Goal: Task Accomplishment & Management: Manage account settings

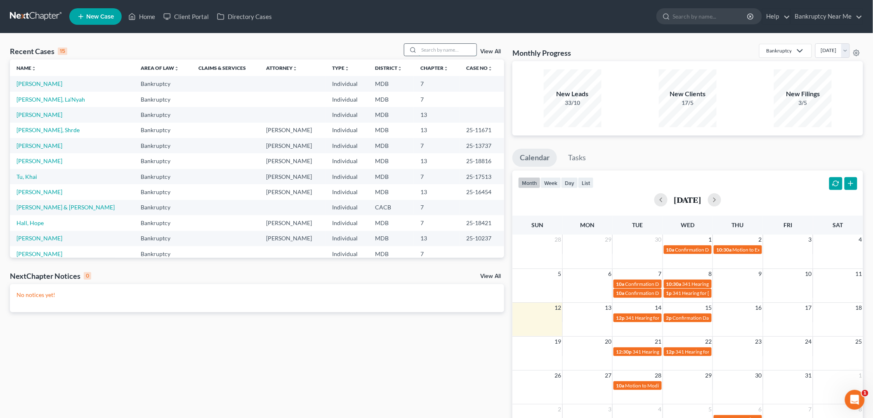
click at [439, 53] on input "search" at bounding box center [448, 50] width 58 height 12
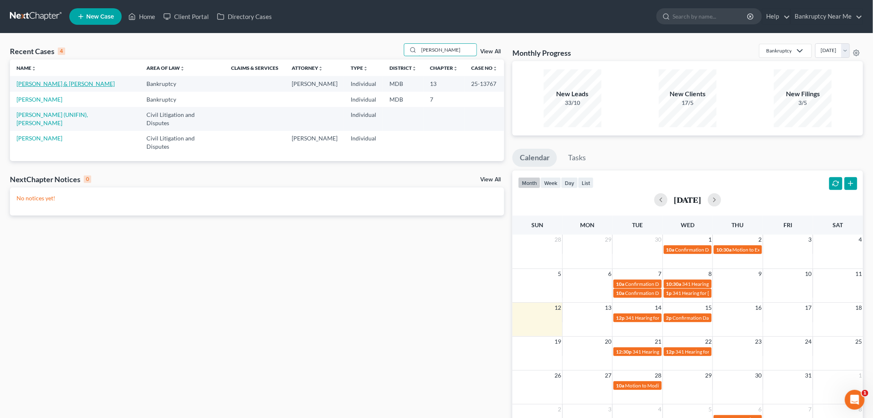
type input "[PERSON_NAME]"
click at [57, 83] on link "[PERSON_NAME] & [PERSON_NAME]" at bounding box center [66, 83] width 98 height 7
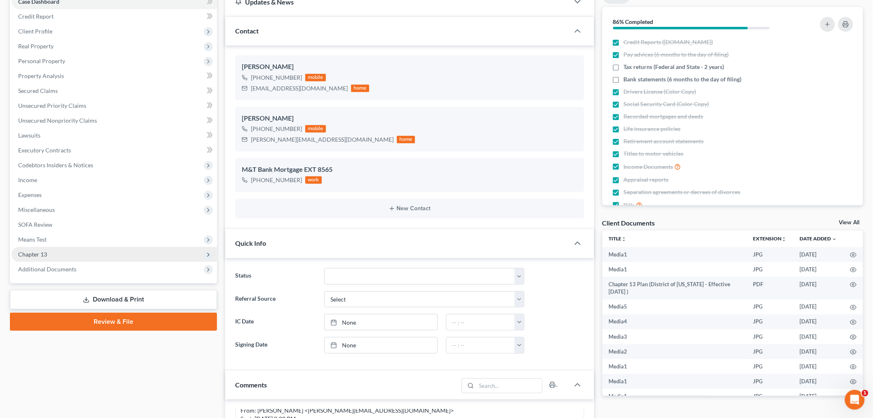
scroll to position [1311, 0]
click at [97, 248] on span "Chapter 13" at bounding box center [114, 254] width 205 height 15
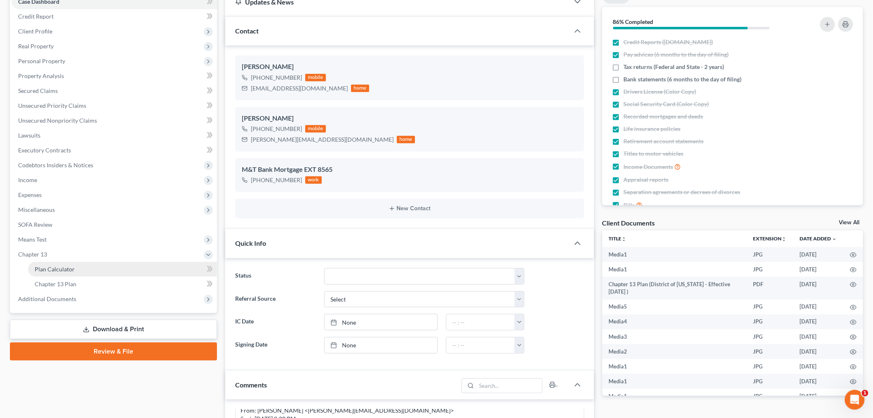
click at [105, 274] on link "Plan Calculator" at bounding box center [122, 269] width 189 height 15
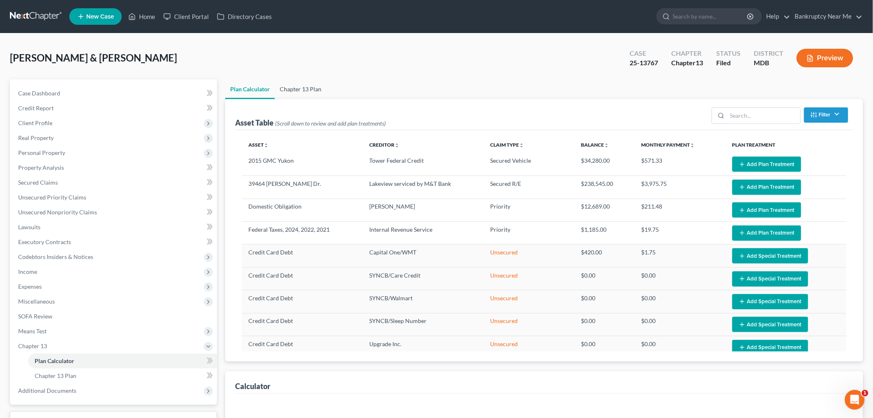
click at [303, 83] on link "Chapter 13 Plan" at bounding box center [301, 89] width 52 height 20
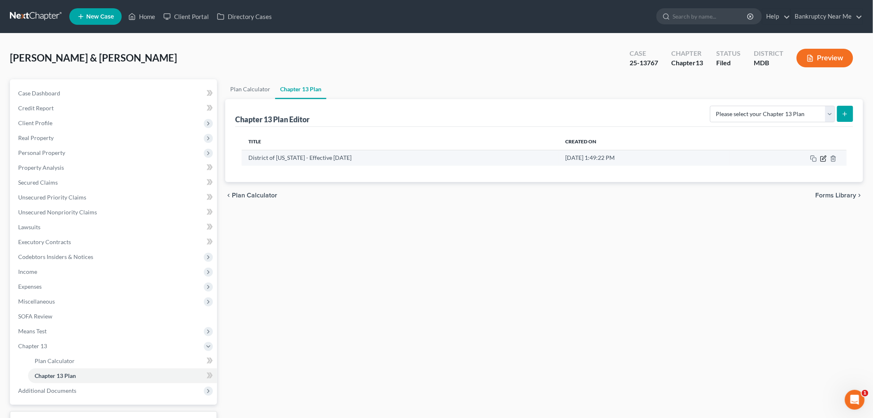
click at [823, 156] on icon "button" at bounding box center [823, 158] width 5 height 5
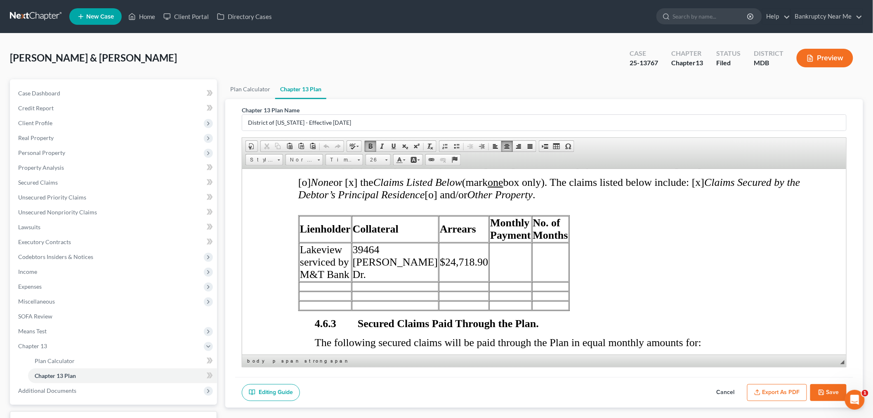
scroll to position [4370, 0]
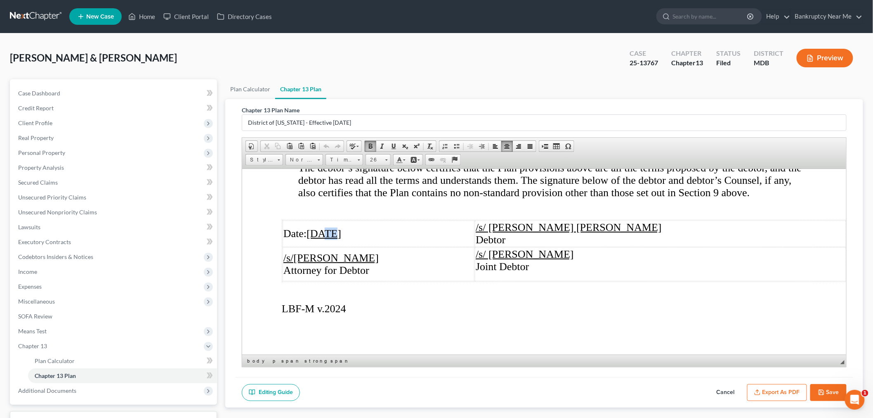
drag, startPoint x: 333, startPoint y: 229, endPoint x: 325, endPoint y: 229, distance: 8.7
click at [325, 229] on u "[DATE]" at bounding box center [323, 233] width 35 height 12
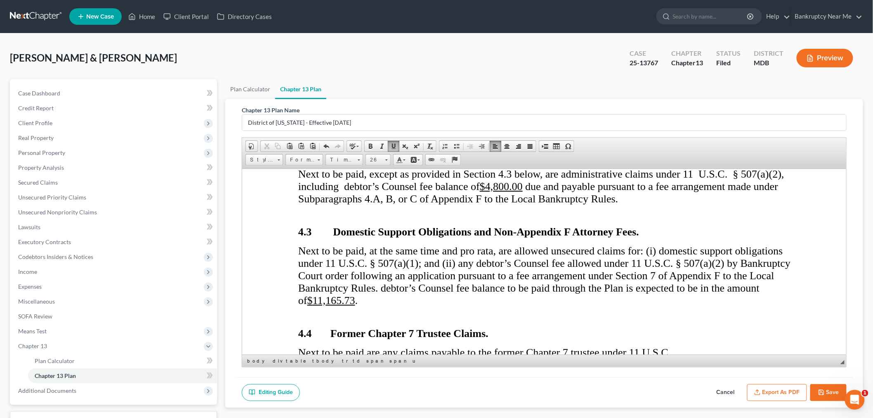
scroll to position [1329, 0]
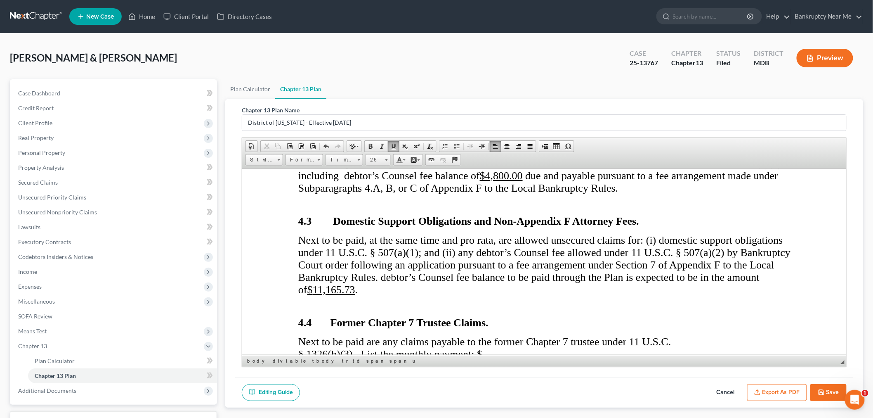
click at [767, 385] on button "Export as PDF" at bounding box center [777, 392] width 60 height 17
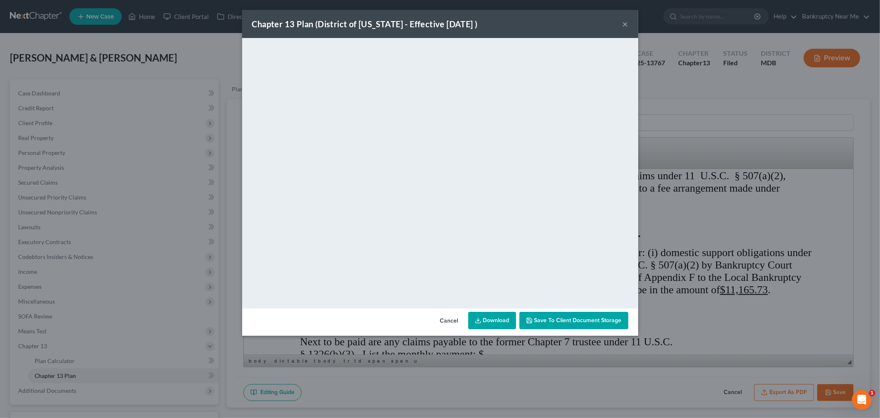
click at [627, 22] on button "×" at bounding box center [626, 24] width 6 height 10
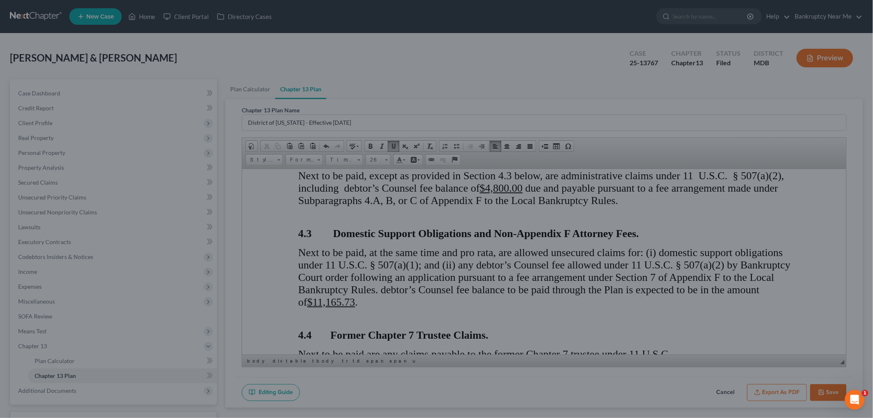
scroll to position [1329, 0]
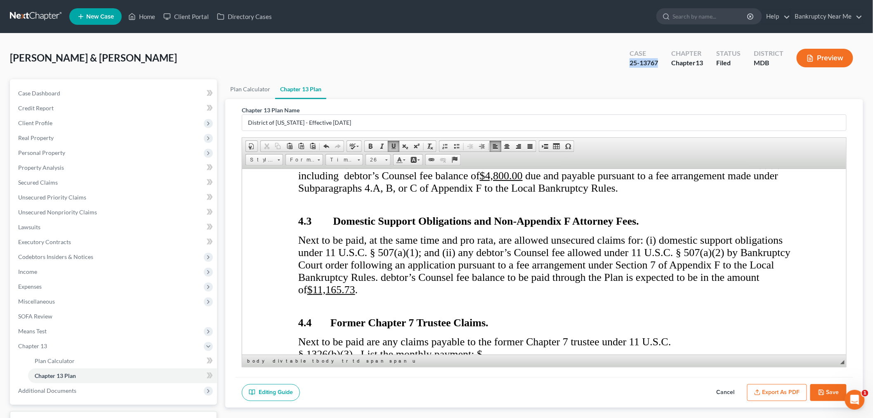
drag, startPoint x: 659, startPoint y: 62, endPoint x: 620, endPoint y: 62, distance: 38.8
click at [620, 62] on div "Case 25-13767 Chapter Chapter 13 Status Filed District MDB Preview" at bounding box center [741, 57] width 243 height 29
copy div "25-13767"
click at [130, 96] on link "Case Dashboard" at bounding box center [114, 93] width 205 height 15
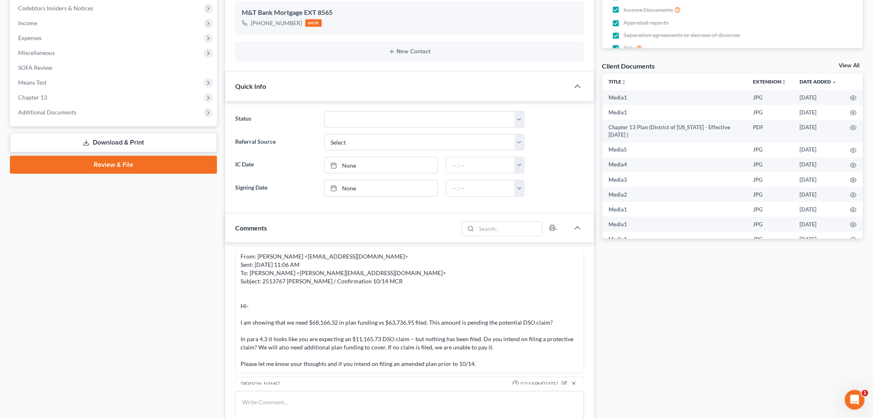
scroll to position [366, 0]
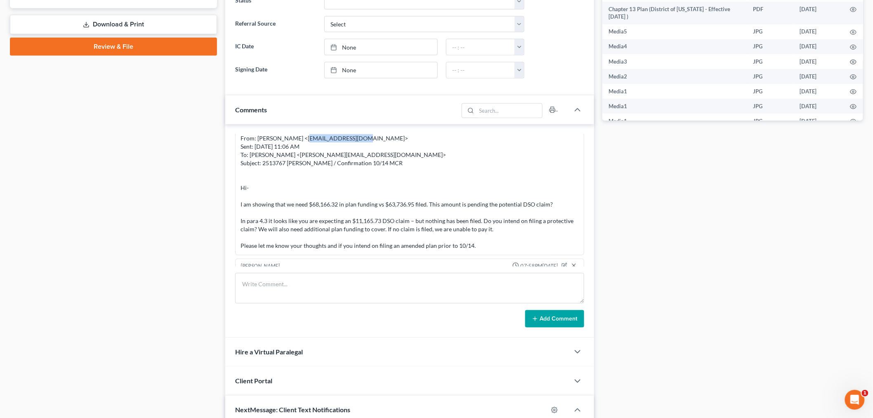
drag, startPoint x: 352, startPoint y: 150, endPoint x: 297, endPoint y: 152, distance: 54.9
click at [297, 152] on div "________________________________________ From: [PERSON_NAME] <[EMAIL_ADDRESS][D…" at bounding box center [410, 188] width 338 height 124
copy div "[EMAIL_ADDRESS][DOMAIN_NAME]"
click at [435, 295] on textarea at bounding box center [409, 288] width 349 height 31
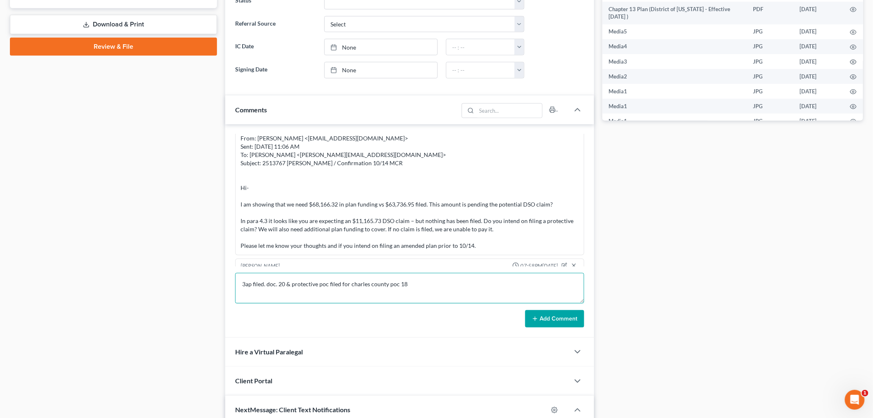
type textarea "3ap filed. doc. 20 & protective poc filed for charles county poc 18"
click at [543, 322] on button "Add Comment" at bounding box center [554, 318] width 59 height 17
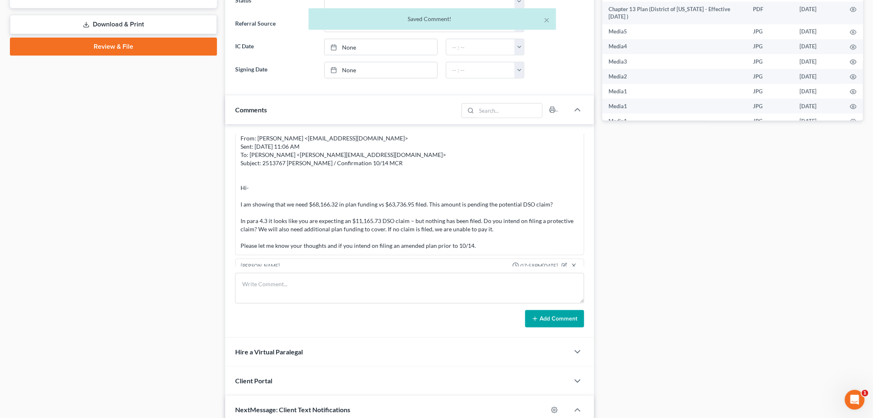
scroll to position [13642, 0]
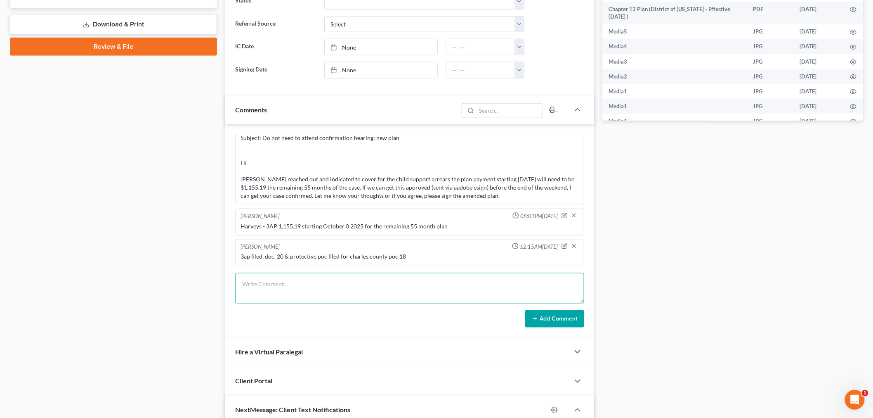
click at [490, 297] on textarea at bounding box center [409, 288] width 349 height 31
paste textarea "From: [PERSON_NAME] <[PERSON_NAME][EMAIL_ADDRESS][DOMAIN_NAME]> Sent: [DATE] 12…"
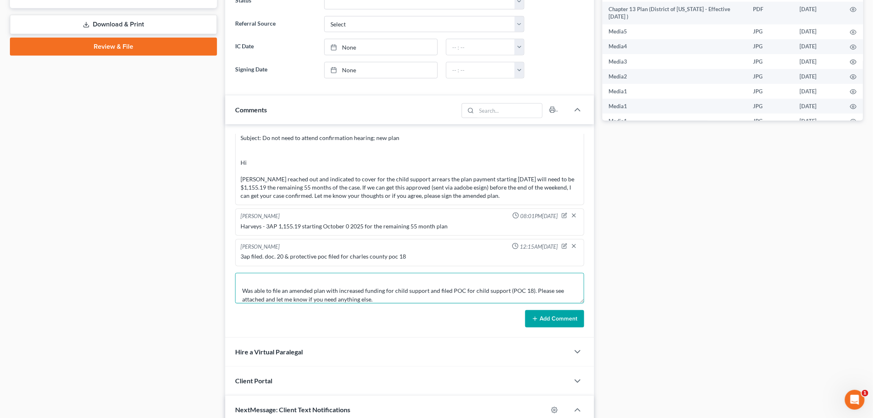
type textarea "From: [PERSON_NAME] <[PERSON_NAME][EMAIL_ADDRESS][DOMAIN_NAME]> Sent: [DATE] 12…"
click at [561, 314] on button "Add Comment" at bounding box center [554, 318] width 59 height 17
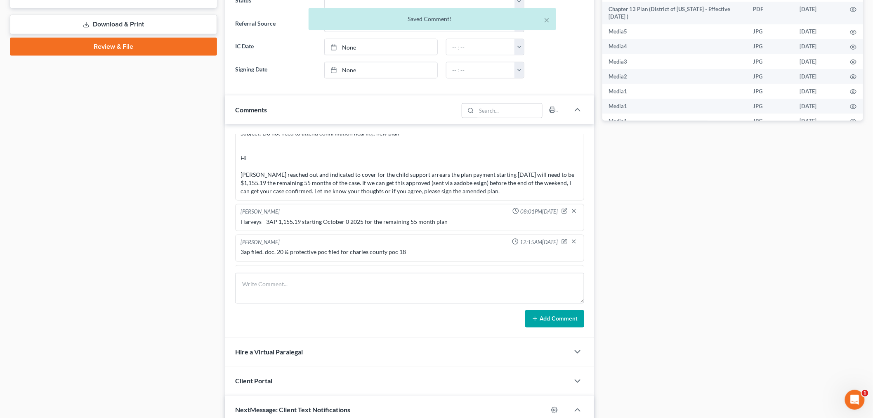
scroll to position [13764, 0]
